Goal: Information Seeking & Learning: Compare options

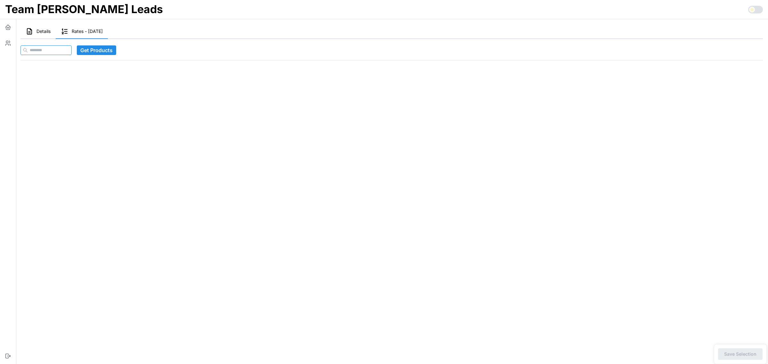
click at [47, 49] on input at bounding box center [45, 50] width 51 height 10
paste input "**********"
type input "**********"
click at [108, 49] on span "Get Products" at bounding box center [109, 50] width 32 height 9
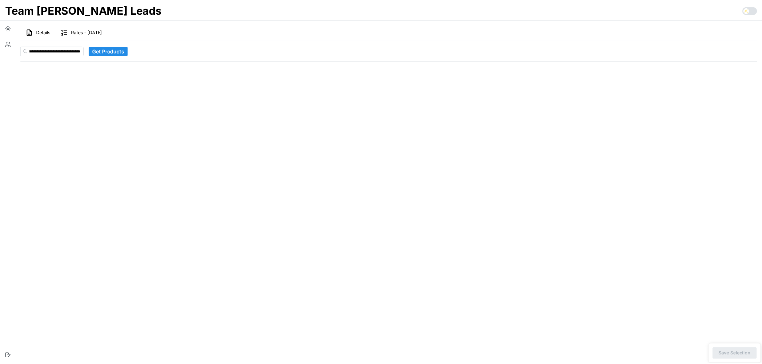
scroll to position [0, 0]
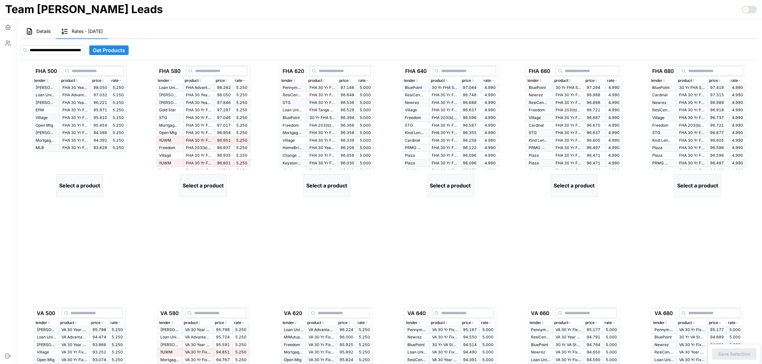
click at [122, 79] on icon "button" at bounding box center [120, 81] width 3 height 4
click at [75, 98] on p "FHA Advantage 30 Yr Fixed" at bounding box center [75, 95] width 26 height 5
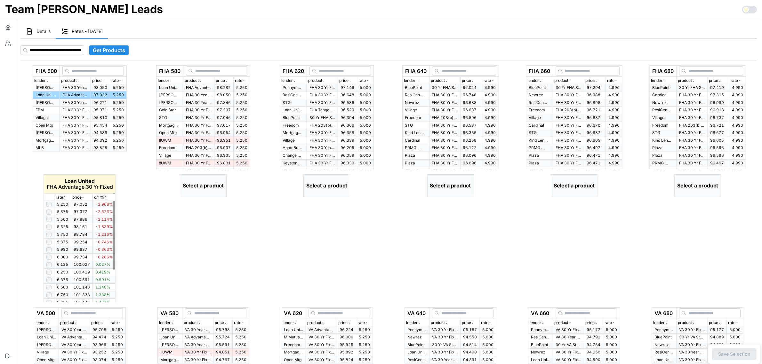
click at [64, 197] on icon "button" at bounding box center [64, 197] width 1 height 1
click at [64, 197] on icon "button" at bounding box center [64, 198] width 3 height 4
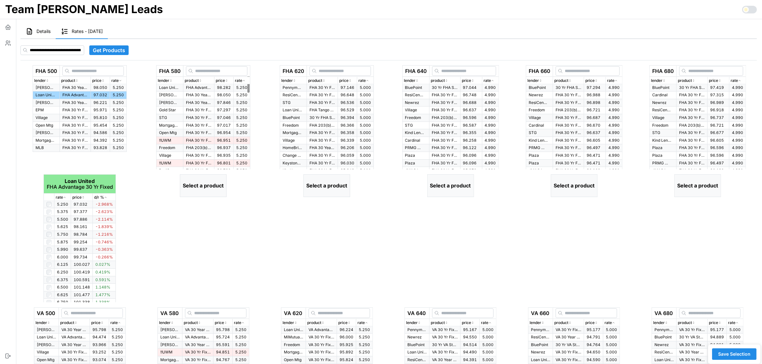
click at [246, 82] on icon "button" at bounding box center [243, 81] width 3 height 4
click at [196, 88] on p "FHA Advantage 30 Yr Fixed" at bounding box center [199, 87] width 26 height 5
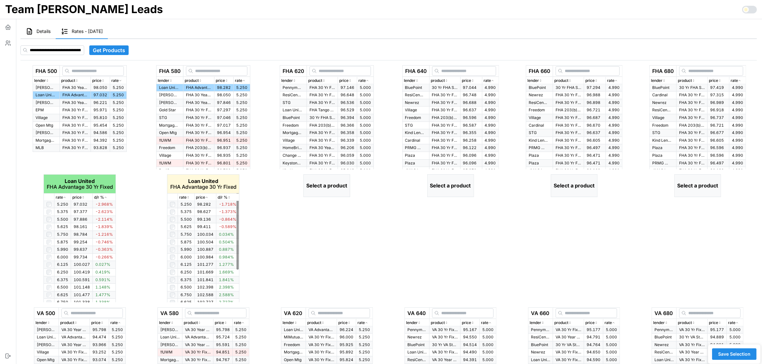
click at [188, 197] on icon "button" at bounding box center [188, 198] width 3 height 4
click at [369, 80] on icon "button" at bounding box center [367, 81] width 3 height 4
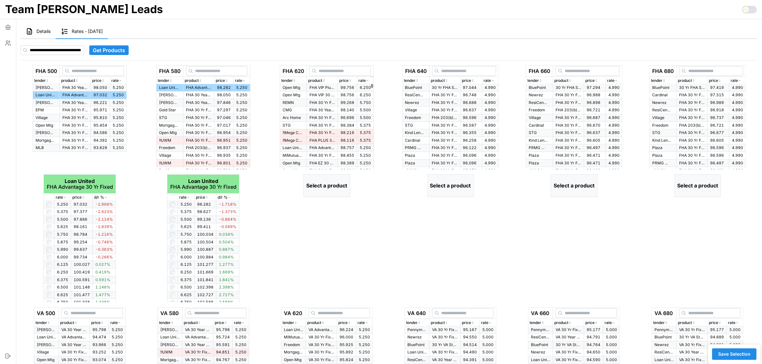
click at [369, 80] on icon "button" at bounding box center [367, 81] width 3 height 4
click at [314, 87] on p "FHA 30 Yr Fixed > $500K" at bounding box center [323, 87] width 26 height 5
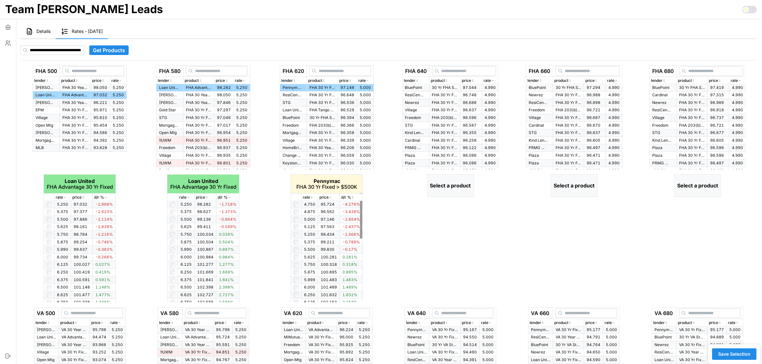
click at [312, 197] on icon "button" at bounding box center [311, 198] width 3 height 4
click at [312, 198] on icon "button" at bounding box center [311, 198] width 3 height 4
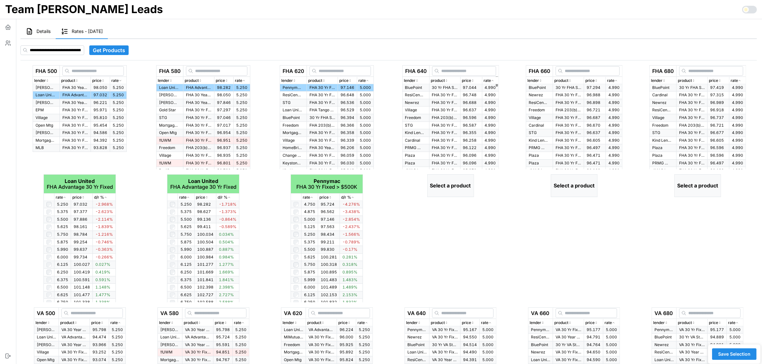
click at [492, 80] on icon "button" at bounding box center [492, 81] width 3 height 4
click at [451, 87] on p "30 Yr FHA Standard" at bounding box center [445, 87] width 26 height 5
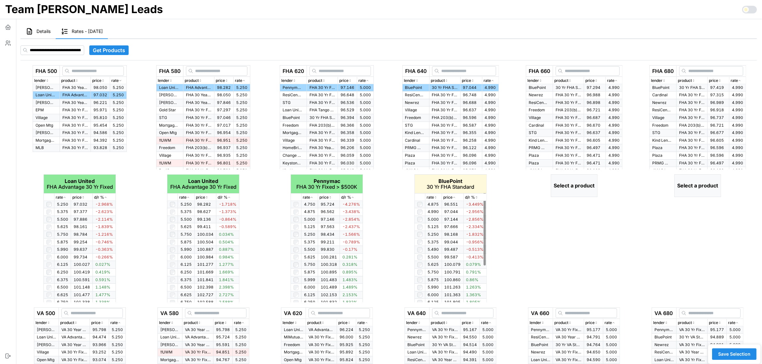
click at [436, 196] on icon "button" at bounding box center [435, 198] width 3 height 4
click at [617, 80] on icon "button" at bounding box center [616, 81] width 3 height 4
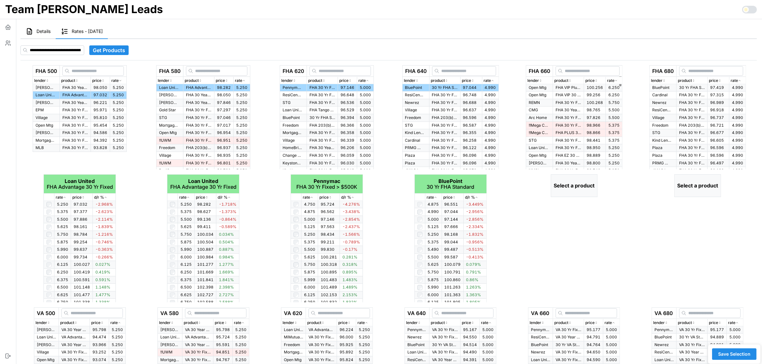
click at [617, 80] on icon "button" at bounding box center [616, 81] width 3 height 4
click at [569, 87] on p "30 Yr FHA Standard" at bounding box center [569, 87] width 26 height 5
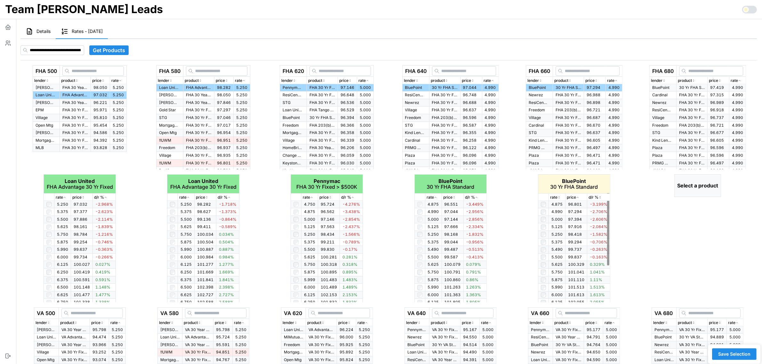
click at [560, 198] on icon "button" at bounding box center [559, 198] width 1 height 1
click at [560, 198] on icon "button" at bounding box center [559, 198] width 3 height 4
click at [743, 80] on div "rate" at bounding box center [738, 81] width 14 height 6
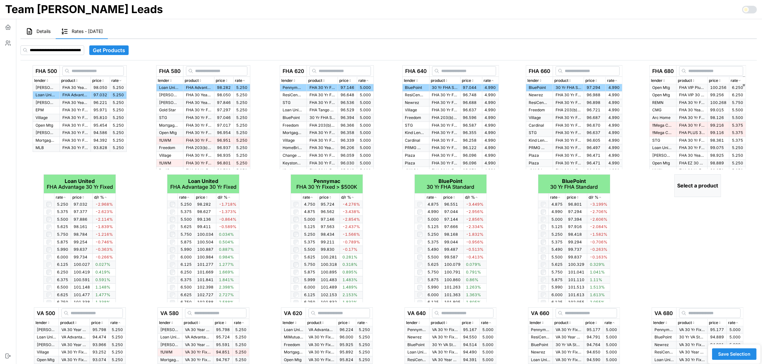
click at [743, 80] on div "rate" at bounding box center [738, 81] width 14 height 6
click at [685, 88] on p "30 Yr FHA Standard" at bounding box center [692, 87] width 26 height 5
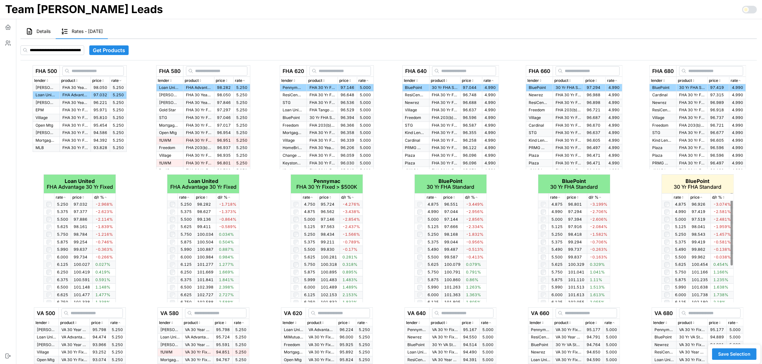
click at [683, 197] on icon "button" at bounding box center [682, 197] width 1 height 1
click at [684, 196] on icon "button" at bounding box center [682, 198] width 3 height 4
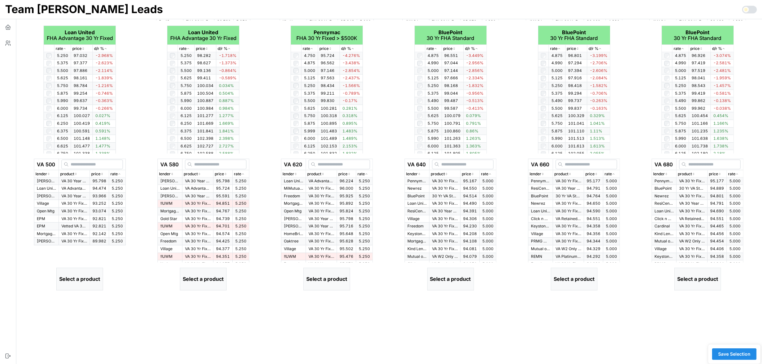
scroll to position [190, 0]
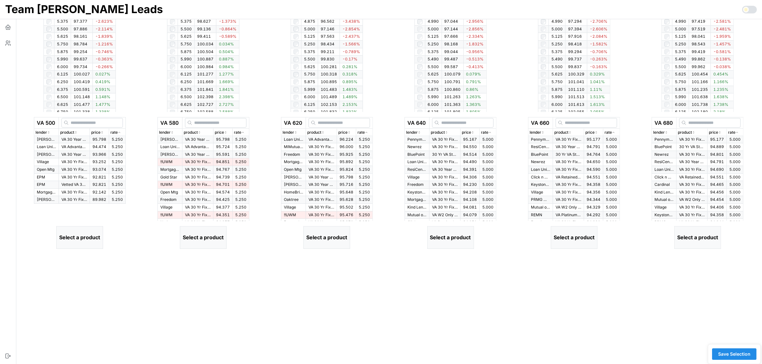
click at [121, 132] on icon "button" at bounding box center [119, 133] width 3 height 4
click at [76, 146] on p "VA Advantage 30 Yr Fixed" at bounding box center [74, 146] width 26 height 5
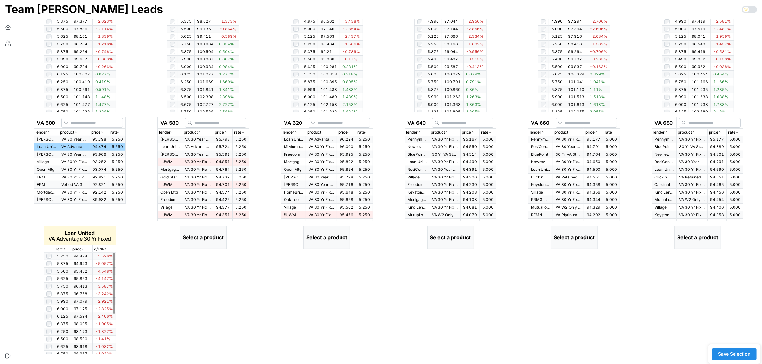
click at [63, 247] on p "rate" at bounding box center [59, 250] width 7 height 6
click at [64, 247] on icon "button" at bounding box center [64, 249] width 3 height 4
click at [64, 248] on icon "button" at bounding box center [64, 249] width 3 height 4
click at [243, 133] on icon "button" at bounding box center [242, 133] width 3 height 4
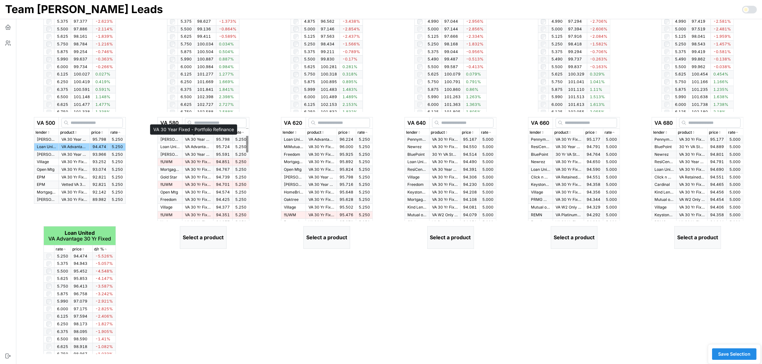
click at [202, 141] on p "VA 30 Year Fixed - Portfolio Refinance" at bounding box center [198, 139] width 26 height 5
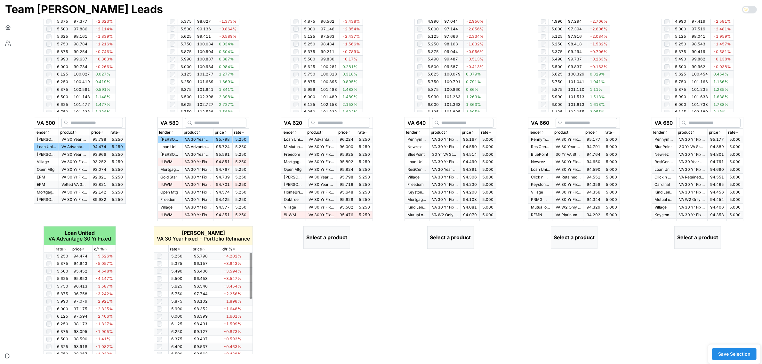
click at [179, 248] on icon "button" at bounding box center [178, 249] width 3 height 4
click at [365, 132] on p "rate" at bounding box center [361, 133] width 7 height 6
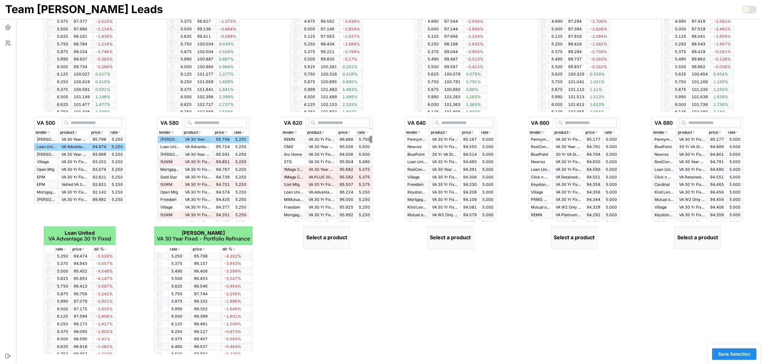
click at [365, 132] on p "rate" at bounding box center [361, 133] width 7 height 6
click at [324, 141] on p "VA Advantage 30 Yr Fixed" at bounding box center [322, 139] width 26 height 5
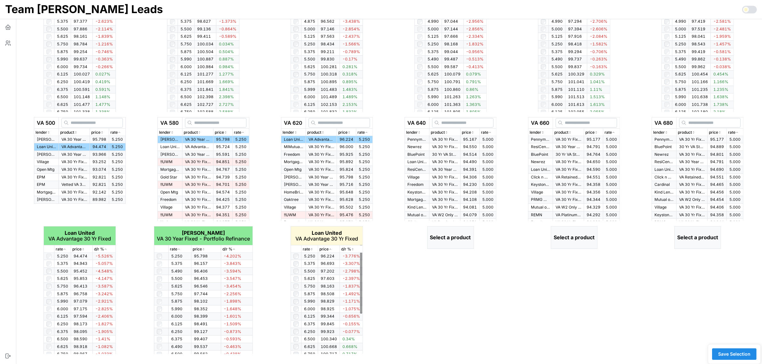
click at [312, 249] on icon "button" at bounding box center [311, 249] width 3 height 4
click at [312, 249] on icon "button" at bounding box center [312, 249] width 2 height 1
click at [312, 249] on icon "button" at bounding box center [311, 249] width 3 height 4
click at [490, 131] on icon "button" at bounding box center [490, 133] width 3 height 4
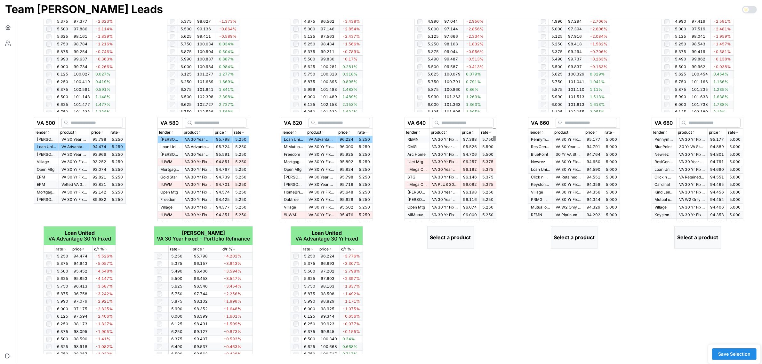
click at [490, 131] on icon "button" at bounding box center [490, 133] width 3 height 4
click at [432, 139] on p "VA 30 Yr Fixed > $300k" at bounding box center [445, 139] width 26 height 5
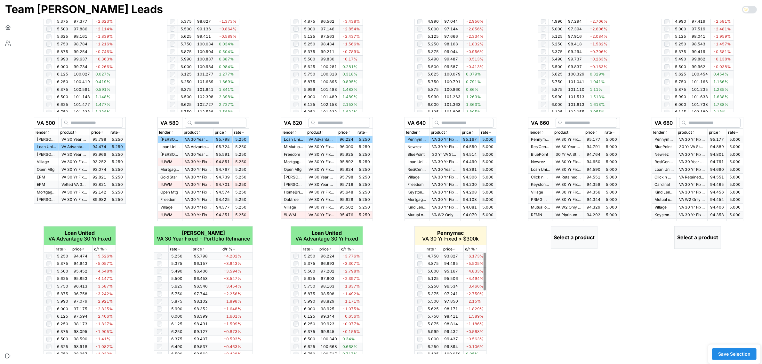
click at [433, 251] on p "rate" at bounding box center [430, 250] width 7 height 6
click at [433, 250] on p "rate" at bounding box center [430, 250] width 7 height 6
click at [615, 133] on icon "button" at bounding box center [613, 133] width 3 height 4
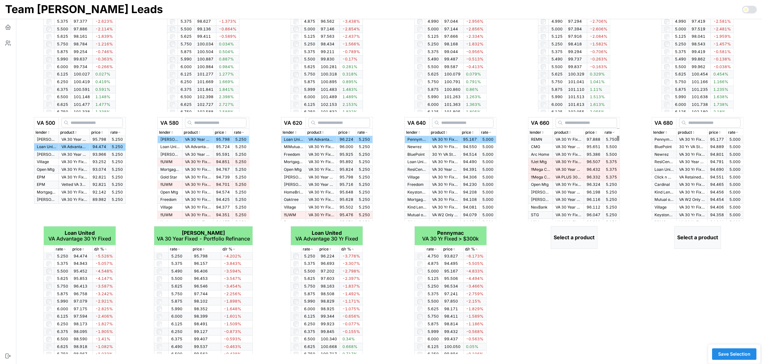
click at [615, 133] on icon "button" at bounding box center [613, 133] width 3 height 4
click at [579, 140] on td "VA 30 Yr Fixed > $300k" at bounding box center [568, 139] width 31 height 7
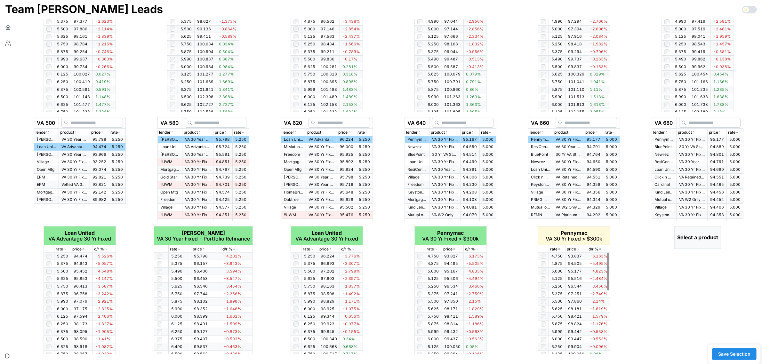
click at [559, 249] on icon "button" at bounding box center [559, 249] width 3 height 4
click at [738, 131] on icon "button" at bounding box center [737, 133] width 3 height 4
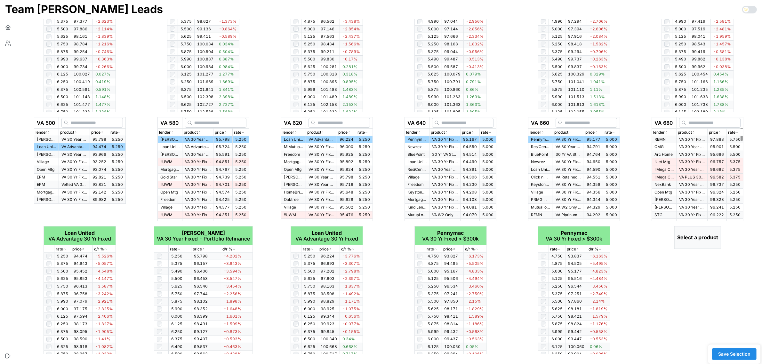
click at [738, 131] on icon "button" at bounding box center [737, 133] width 3 height 4
click at [717, 139] on span "95.177" at bounding box center [717, 139] width 14 height 5
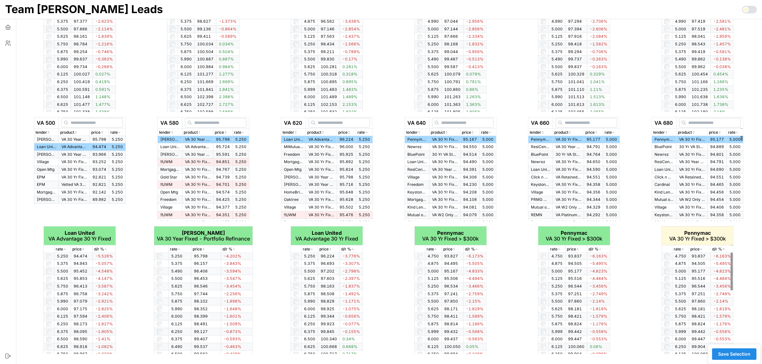
click at [682, 250] on icon "button" at bounding box center [682, 249] width 3 height 4
click at [747, 355] on span "Save Selection" at bounding box center [734, 354] width 32 height 11
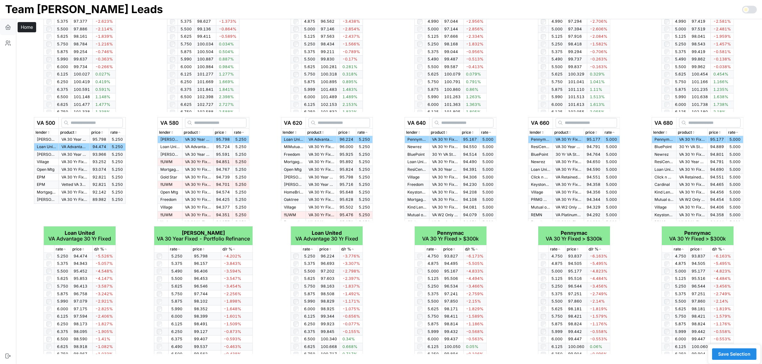
click at [8, 28] on icon "button" at bounding box center [8, 27] width 6 height 6
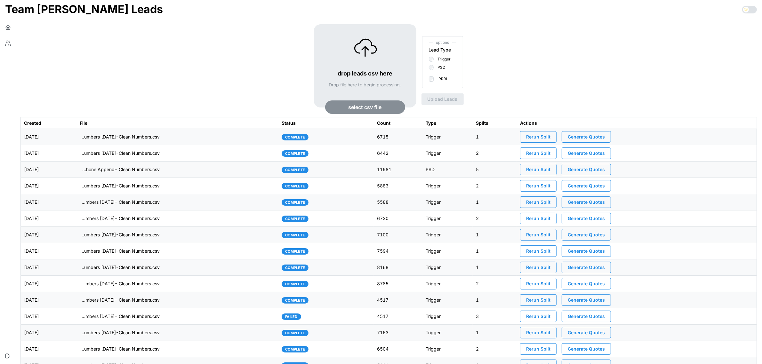
click at [77, 135] on td "[DATE]" at bounding box center [49, 137] width 56 height 16
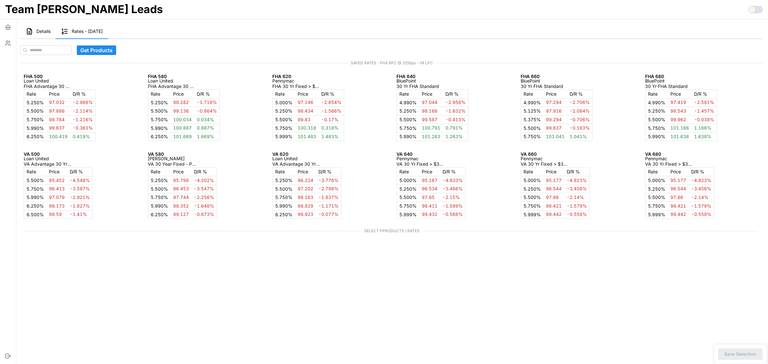
click at [41, 31] on span "Details" at bounding box center [43, 31] width 14 height 4
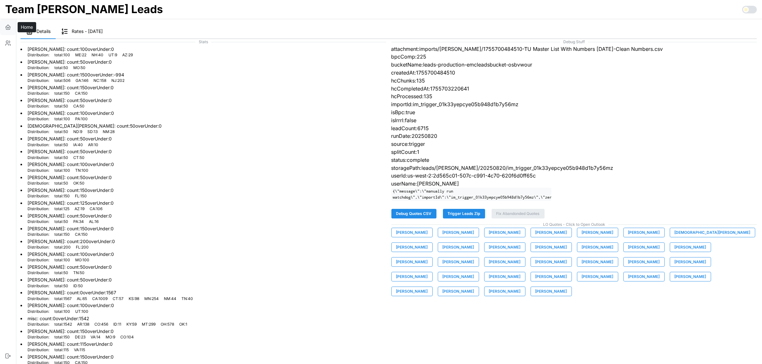
click at [5, 26] on icon "button" at bounding box center [8, 27] width 6 height 6
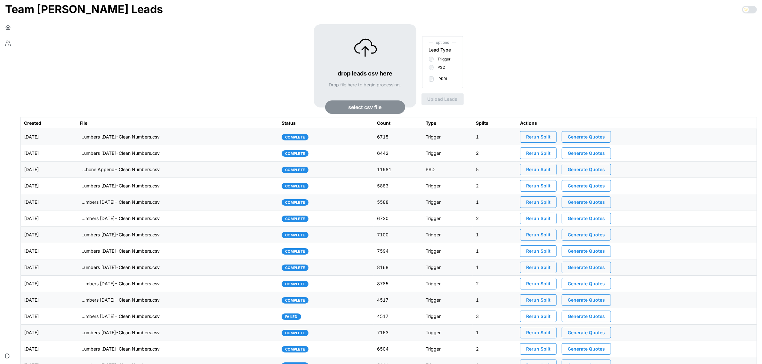
click at [605, 138] on span "Generate Quotes" at bounding box center [586, 137] width 37 height 11
click at [77, 142] on td "[DATE]" at bounding box center [49, 137] width 56 height 16
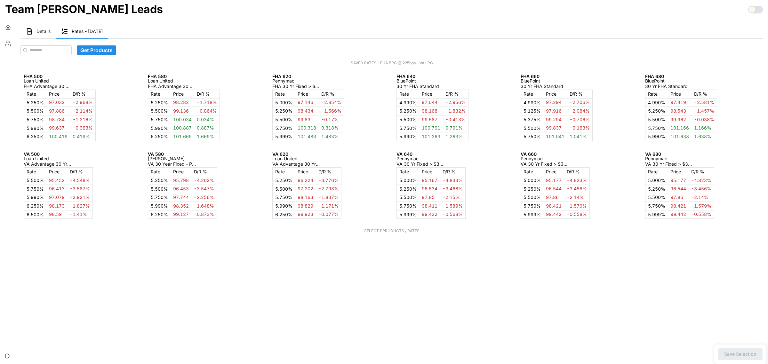
click at [38, 29] on span "Details" at bounding box center [43, 31] width 14 height 4
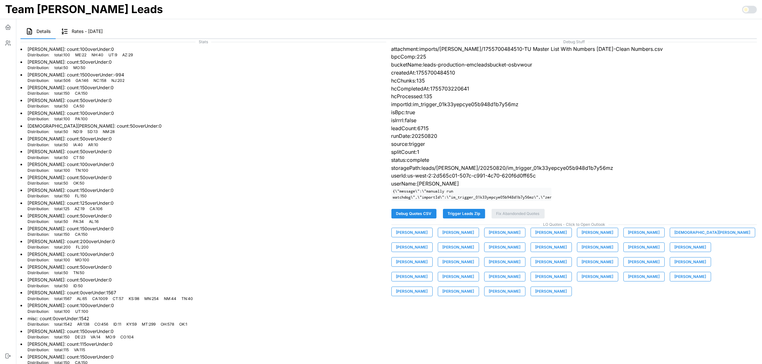
click at [420, 236] on button "[PERSON_NAME]" at bounding box center [412, 233] width 41 height 10
click at [452, 236] on span "[PERSON_NAME]" at bounding box center [459, 232] width 32 height 9
click at [489, 237] on span "[PERSON_NAME]" at bounding box center [505, 232] width 32 height 9
click at [536, 237] on span "[PERSON_NAME]" at bounding box center [552, 232] width 32 height 9
click at [590, 237] on span "[PERSON_NAME]" at bounding box center [598, 232] width 32 height 9
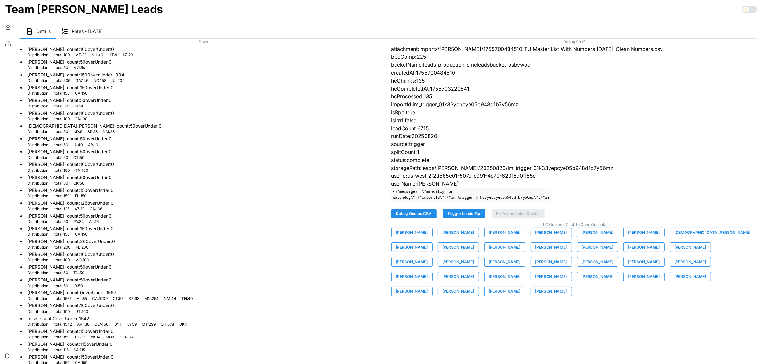
click at [633, 237] on span "[PERSON_NAME]" at bounding box center [644, 232] width 32 height 9
click at [675, 237] on span "[DEMOGRAPHIC_DATA][PERSON_NAME]" at bounding box center [713, 232] width 76 height 9
click at [428, 243] on span "[PERSON_NAME]" at bounding box center [412, 247] width 32 height 9
click at [443, 252] on span "[PERSON_NAME]" at bounding box center [459, 247] width 32 height 9
click at [489, 252] on span "[PERSON_NAME]" at bounding box center [505, 247] width 32 height 9
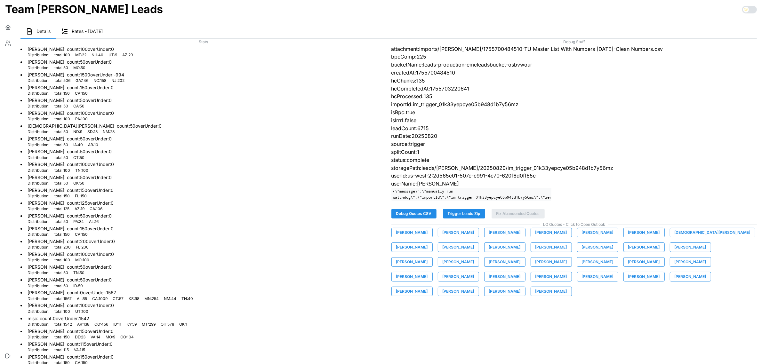
click at [536, 252] on span "[PERSON_NAME]" at bounding box center [552, 247] width 32 height 9
click at [582, 252] on span "[PERSON_NAME]" at bounding box center [598, 247] width 32 height 9
click at [628, 252] on span "[PERSON_NAME]" at bounding box center [644, 247] width 32 height 9
click at [675, 249] on span "[PERSON_NAME]" at bounding box center [691, 247] width 32 height 9
click at [428, 258] on span "[PERSON_NAME]" at bounding box center [412, 262] width 32 height 9
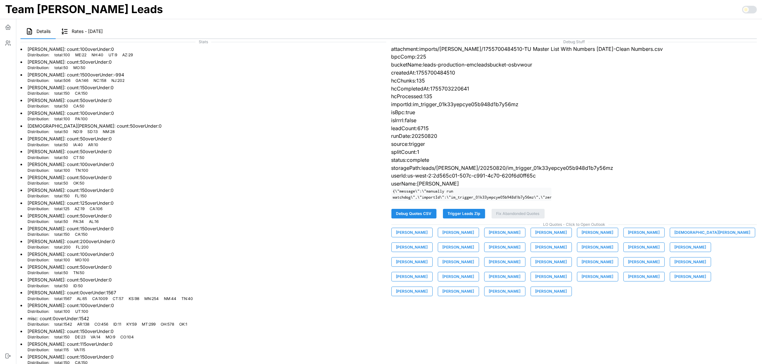
click at [474, 258] on span "[PERSON_NAME]" at bounding box center [459, 262] width 32 height 9
click at [521, 258] on span "[PERSON_NAME]" at bounding box center [505, 262] width 32 height 9
click at [536, 267] on span "[PERSON_NAME]" at bounding box center [552, 262] width 32 height 9
click at [582, 265] on span "[PERSON_NAME]" at bounding box center [598, 262] width 32 height 9
click at [675, 267] on span "[PERSON_NAME]" at bounding box center [691, 262] width 32 height 9
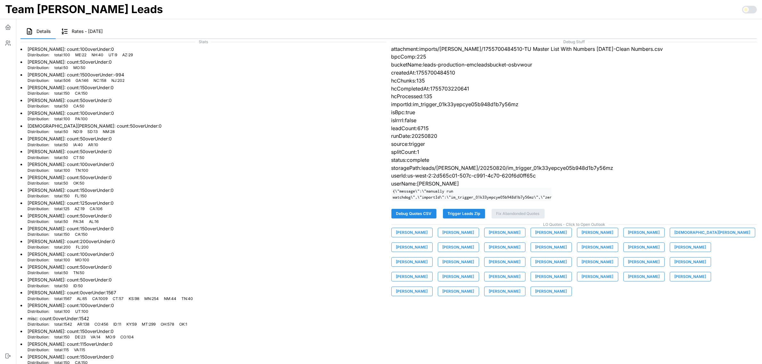
click at [428, 272] on span "[PERSON_NAME]" at bounding box center [412, 276] width 32 height 9
click at [474, 272] on span "[PERSON_NAME]" at bounding box center [459, 276] width 32 height 9
click at [521, 272] on span "[PERSON_NAME]" at bounding box center [505, 276] width 32 height 9
click at [567, 272] on span "[PERSON_NAME]" at bounding box center [552, 276] width 32 height 9
click at [582, 281] on span "[PERSON_NAME]" at bounding box center [598, 276] width 32 height 9
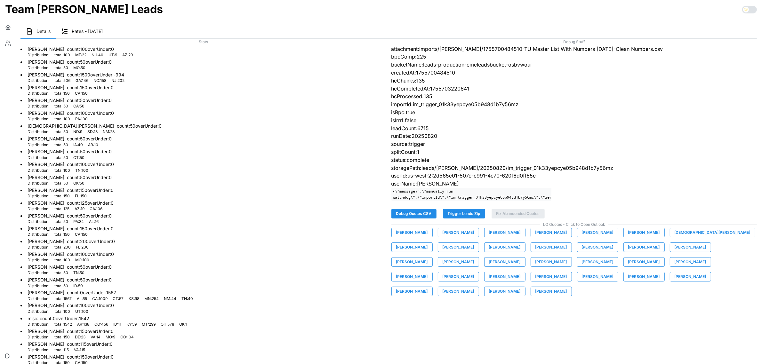
click at [628, 281] on span "[PERSON_NAME]" at bounding box center [644, 276] width 32 height 9
click at [675, 281] on span "[PERSON_NAME]" at bounding box center [691, 276] width 32 height 9
click at [428, 287] on span "[PERSON_NAME]" at bounding box center [412, 291] width 32 height 9
click at [474, 287] on span "[PERSON_NAME]" at bounding box center [459, 291] width 32 height 9
click at [521, 287] on span "[PERSON_NAME]" at bounding box center [505, 291] width 32 height 9
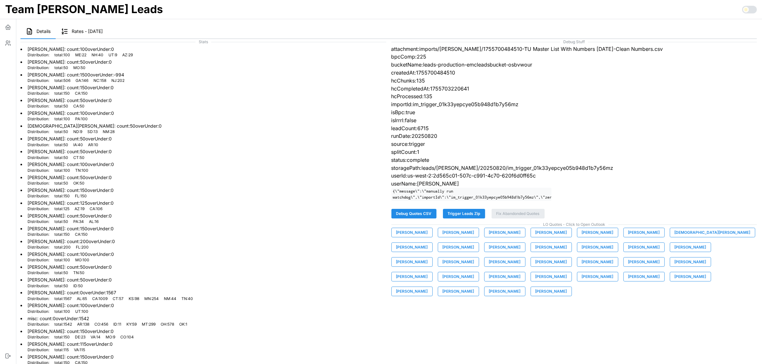
click at [567, 287] on span "[PERSON_NAME]" at bounding box center [552, 291] width 32 height 9
click at [477, 218] on span "Trigger Leads Zip" at bounding box center [464, 213] width 33 height 9
click at [553, 326] on div "Debug Stuff attachment:imports/[PERSON_NAME]/1755700484510-TU Master List With …" at bounding box center [574, 253] width 371 height 435
click at [469, 218] on span "Trigger Leads Zip" at bounding box center [464, 213] width 33 height 9
